Goal: Entertainment & Leisure: Consume media (video, audio)

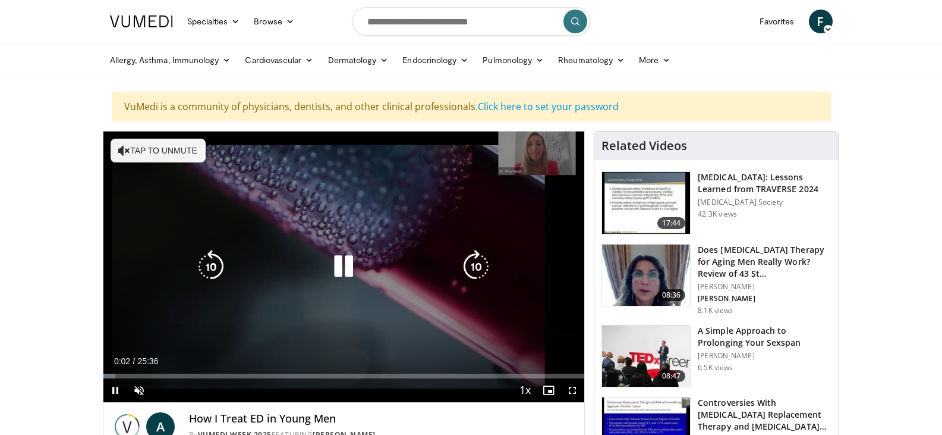
click at [347, 269] on icon "Video Player" at bounding box center [343, 266] width 33 height 33
click at [342, 262] on icon "Video Player" at bounding box center [343, 266] width 33 height 33
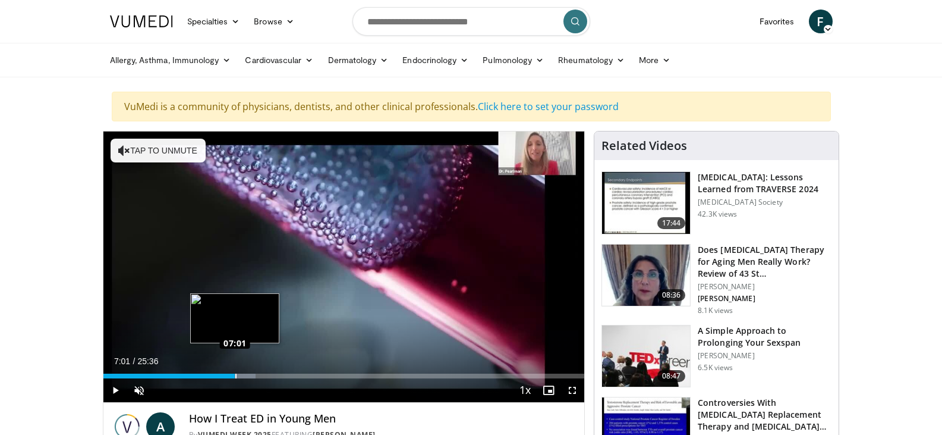
drag, startPoint x: 106, startPoint y: 377, endPoint x: 235, endPoint y: 375, distance: 129.0
click at [235, 375] on div "Loaded : 31.64% 07:01 07:01" at bounding box center [344, 375] width 482 height 5
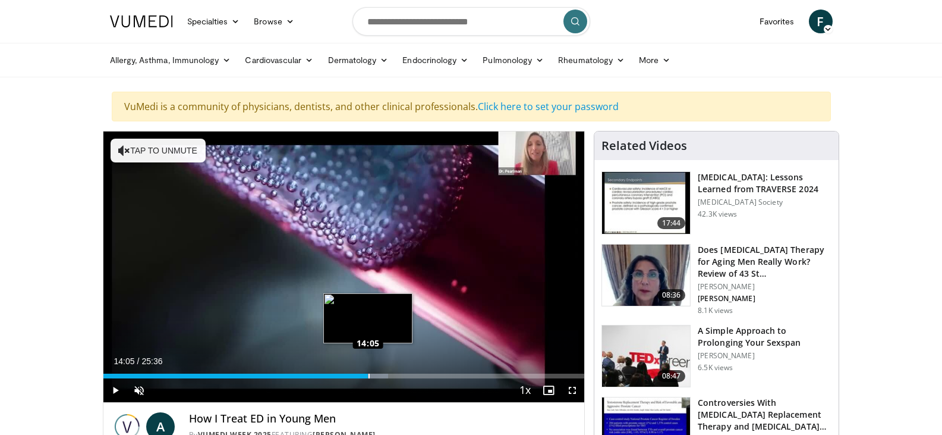
drag, startPoint x: 240, startPoint y: 375, endPoint x: 369, endPoint y: 376, distance: 128.4
click at [369, 376] on div "Loaded : 59.24% 14:05 14:05" at bounding box center [344, 375] width 482 height 5
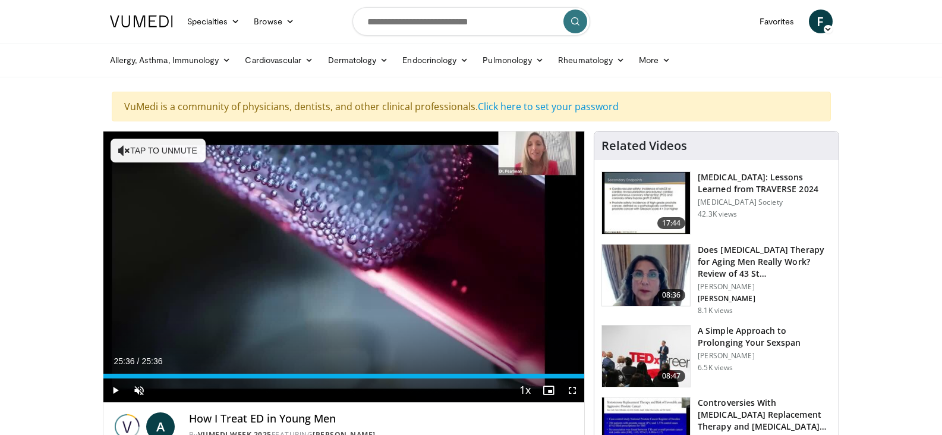
drag, startPoint x: 374, startPoint y: 372, endPoint x: 612, endPoint y: 377, distance: 238.4
